Goal: Task Accomplishment & Management: Use online tool/utility

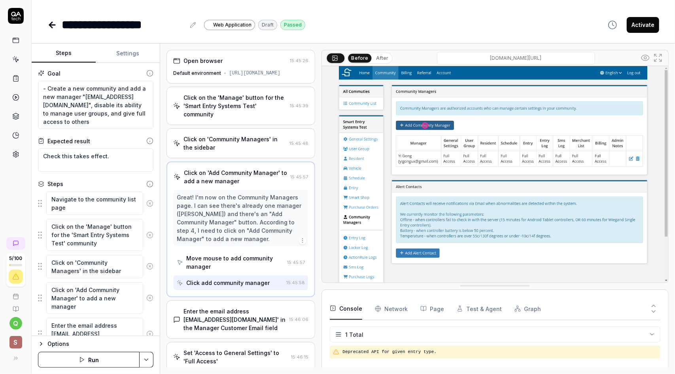
scroll to position [356, 0]
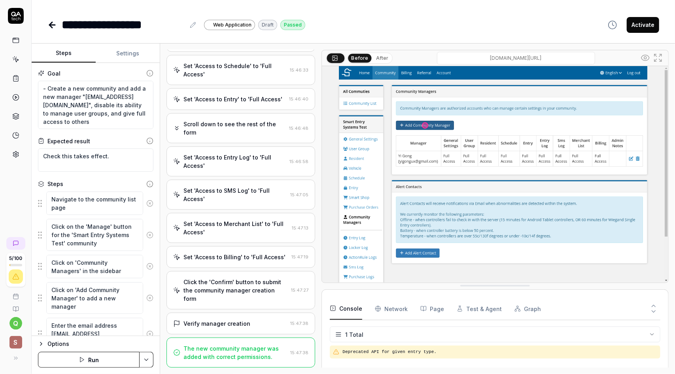
click at [14, 39] on icon at bounding box center [16, 39] width 6 height 0
click at [13, 61] on icon at bounding box center [15, 59] width 7 height 7
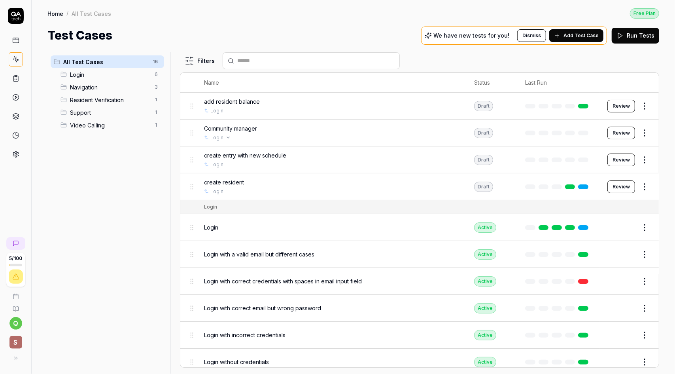
click at [369, 136] on div "Login" at bounding box center [331, 137] width 254 height 7
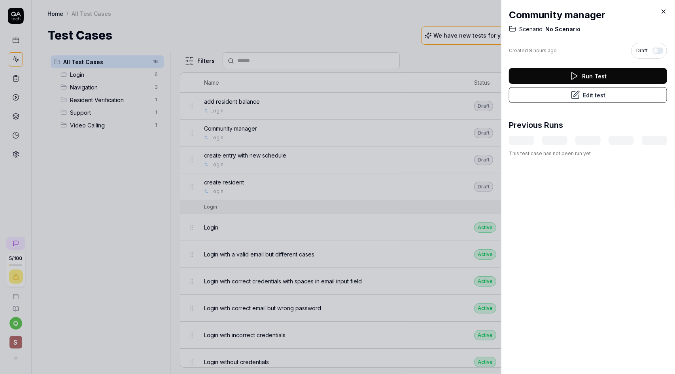
click at [665, 11] on icon at bounding box center [663, 11] width 7 height 7
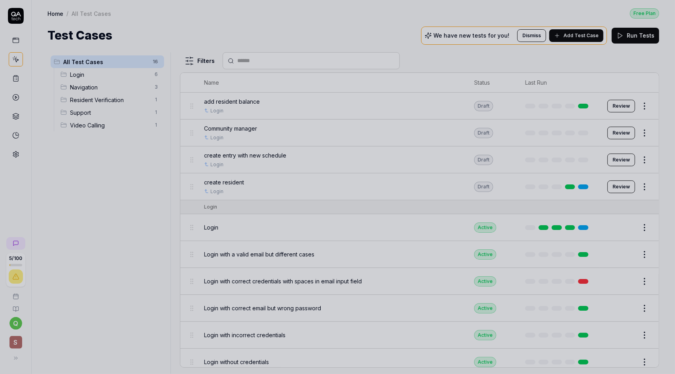
click at [620, 129] on div at bounding box center [337, 187] width 675 height 374
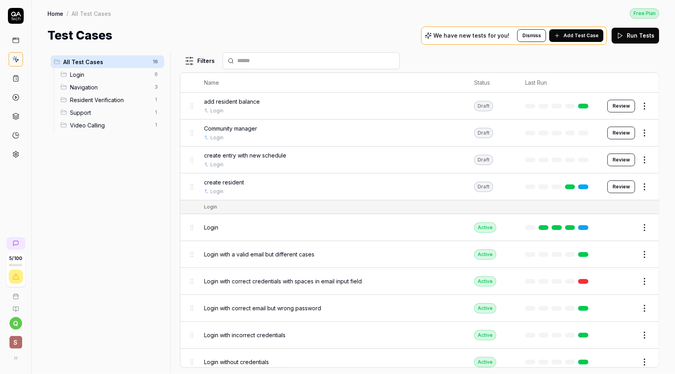
click at [619, 132] on button "Review" at bounding box center [622, 133] width 28 height 13
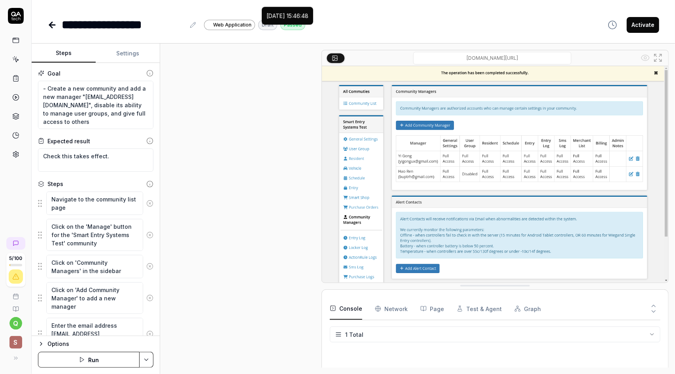
scroll to position [439, 0]
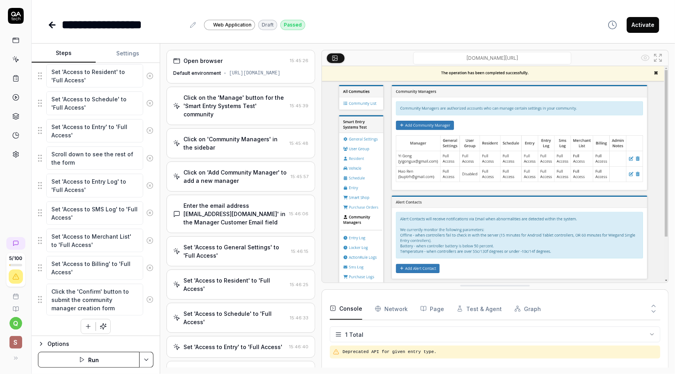
type textarea "*"
